Goal: Transaction & Acquisition: Purchase product/service

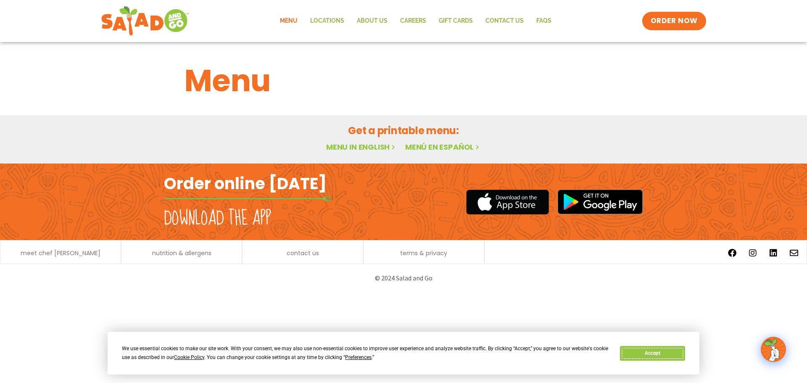
click at [646, 349] on button "Accept" at bounding box center [652, 353] width 65 height 15
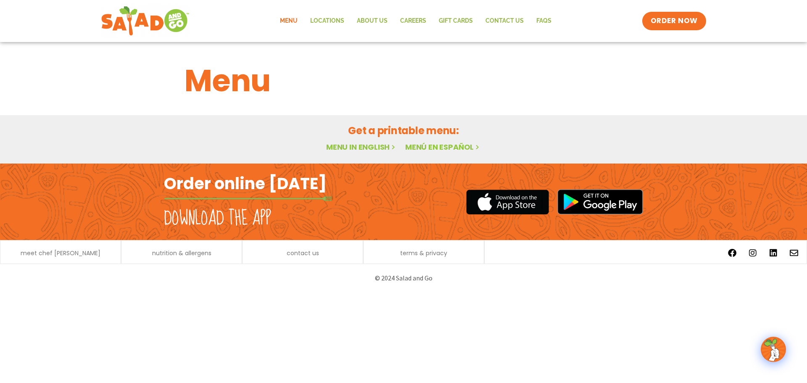
click at [372, 146] on link "Menu in English" at bounding box center [361, 147] width 71 height 11
click at [681, 22] on span "ORDER NOW" at bounding box center [674, 21] width 52 height 11
